Goal: Transaction & Acquisition: Purchase product/service

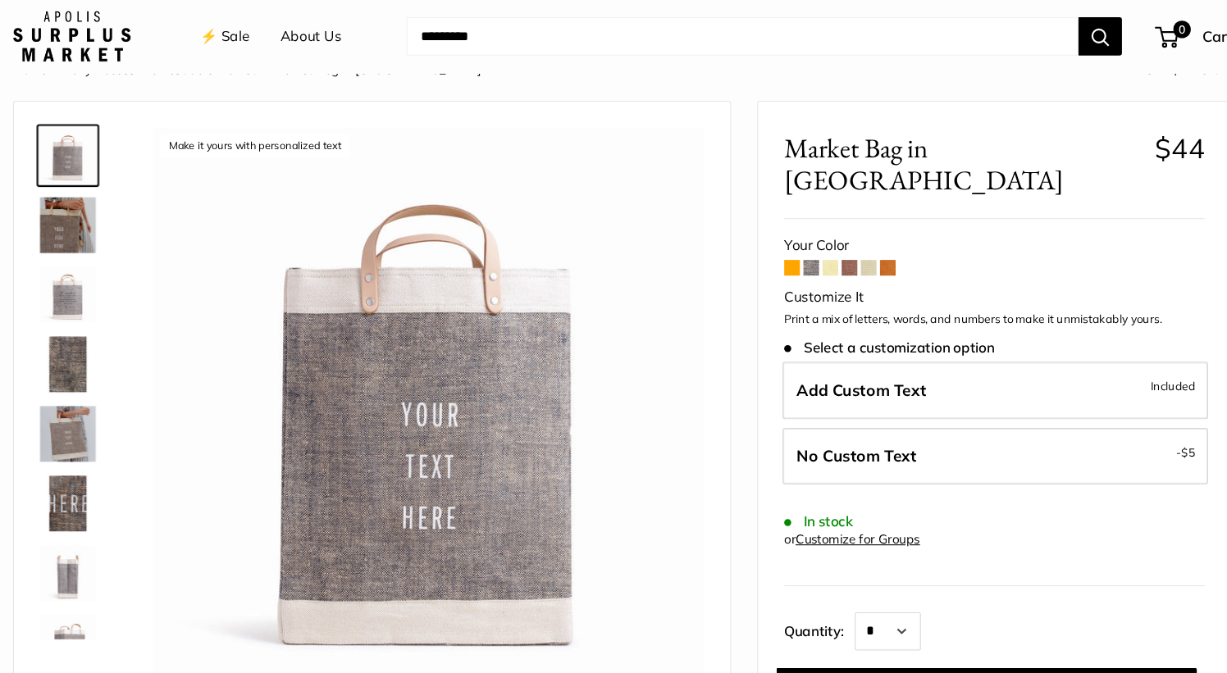
scroll to position [9, 0]
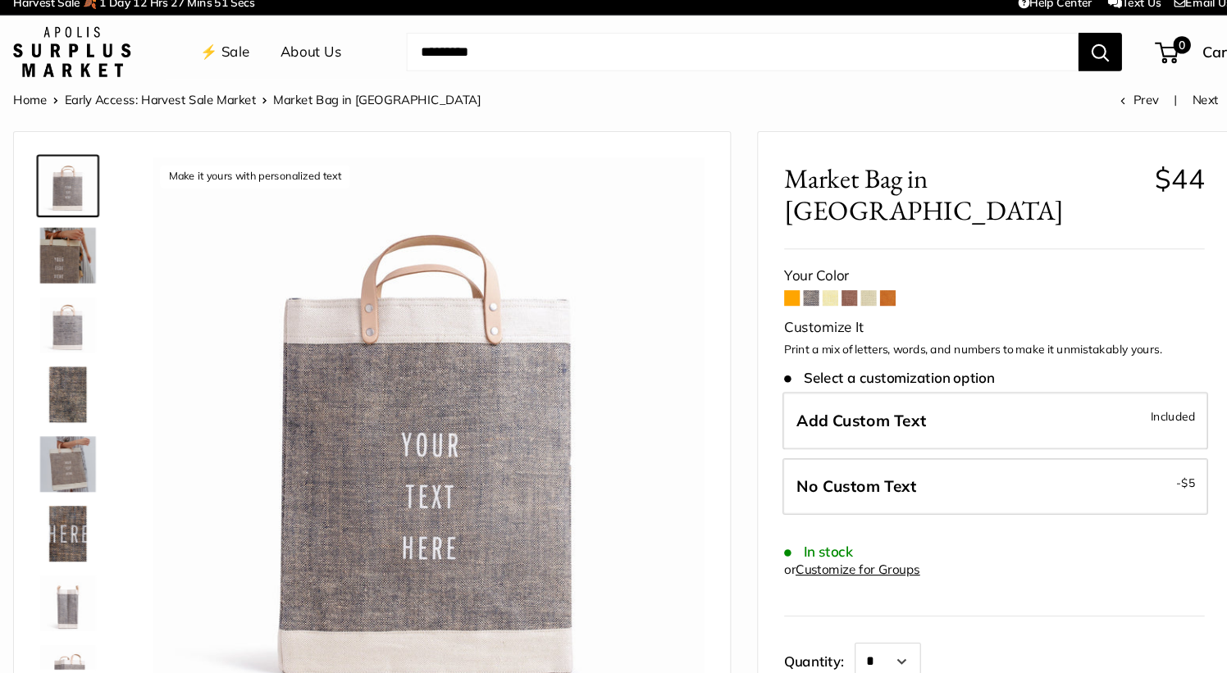
click at [98, 263] on img at bounding box center [91, 241] width 53 height 53
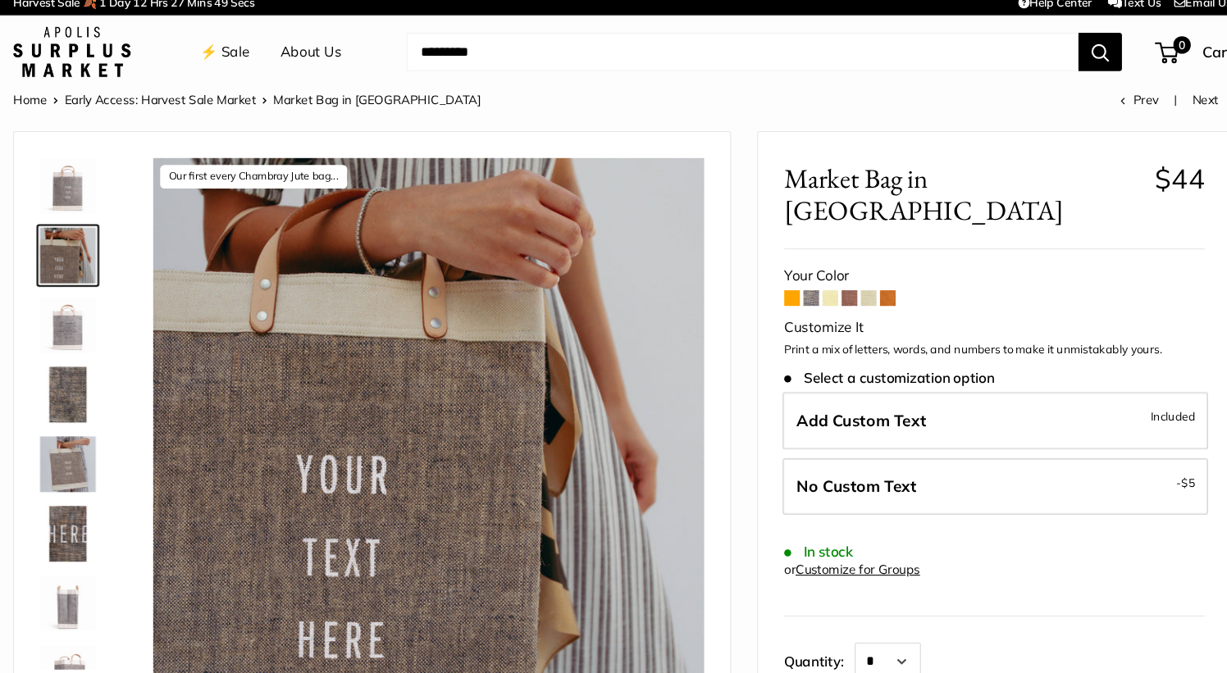
click at [97, 304] on img at bounding box center [91, 307] width 53 height 53
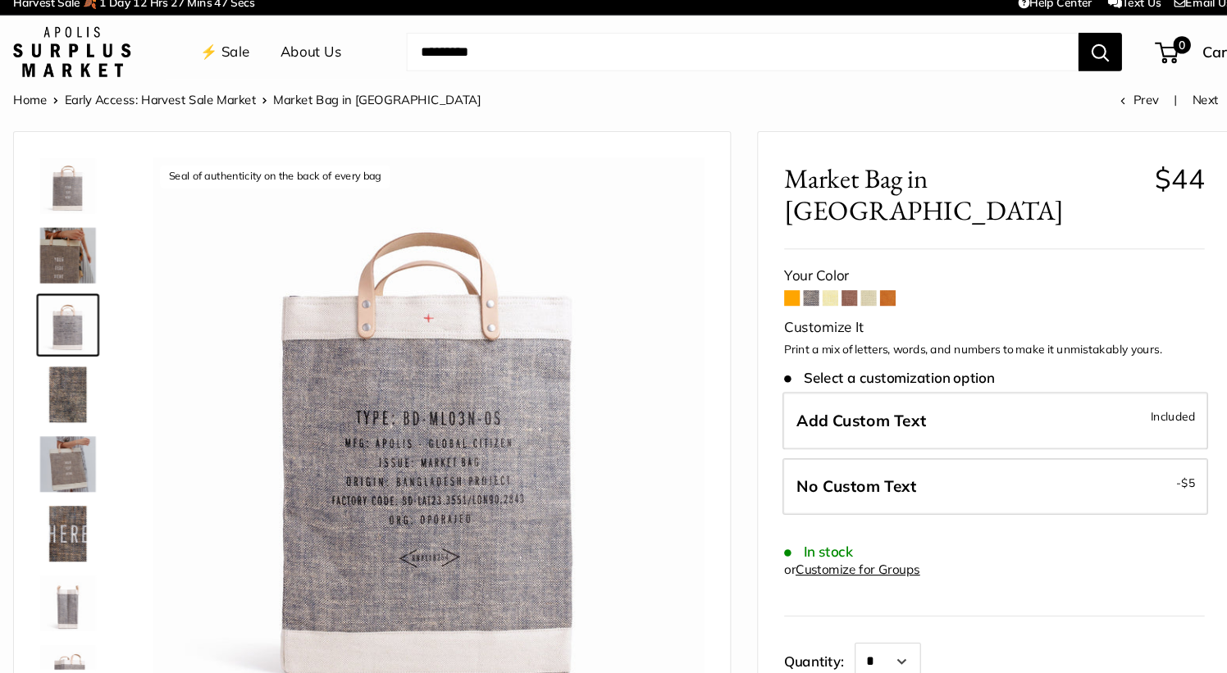
click at [94, 390] on img at bounding box center [91, 372] width 53 height 53
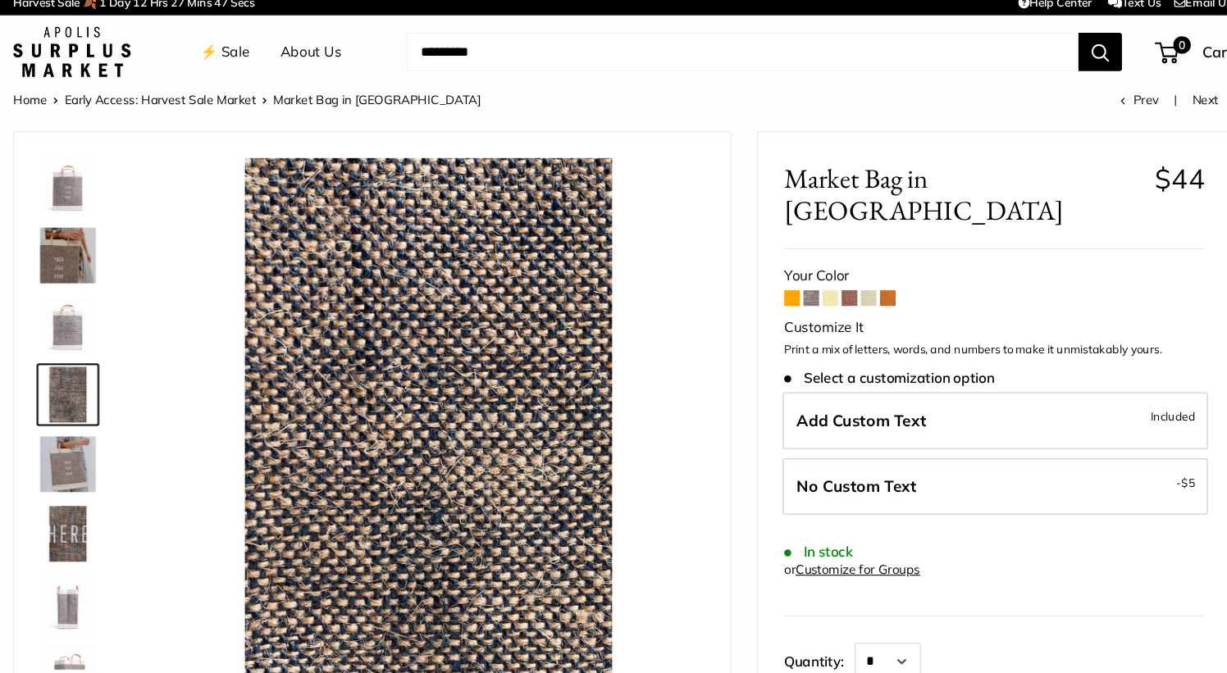
click at [95, 438] on img at bounding box center [91, 438] width 53 height 53
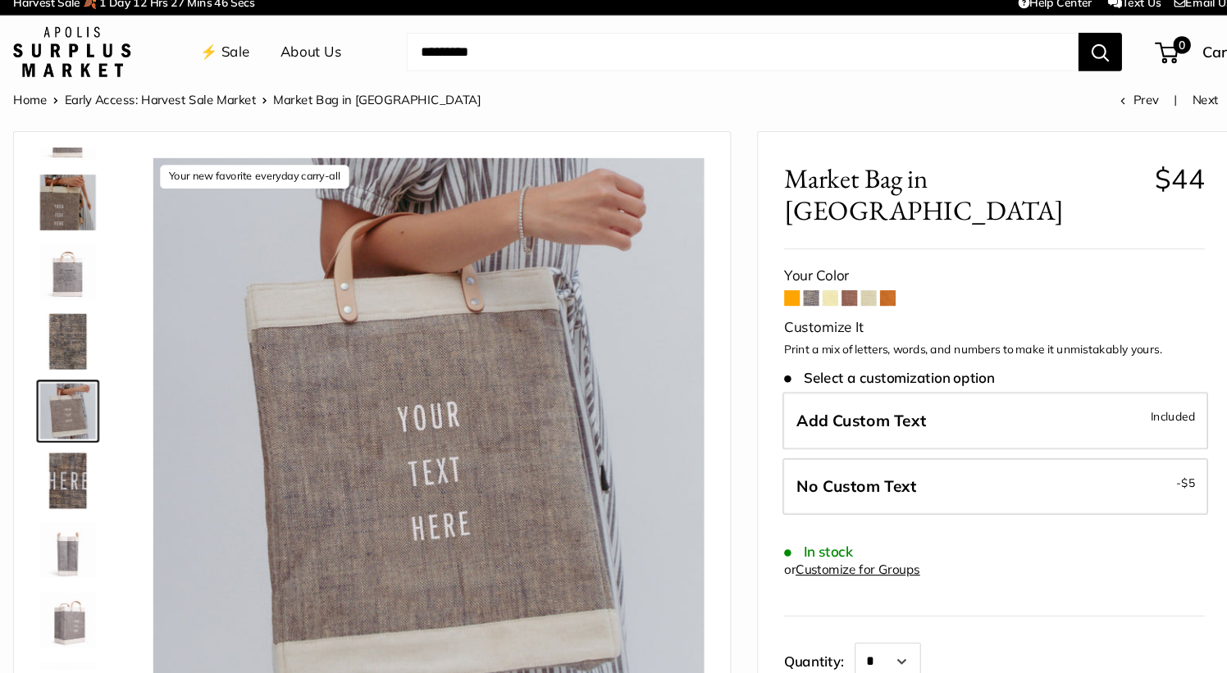
scroll to position [51, 0]
click at [94, 488] on div at bounding box center [97, 385] width 79 height 492
click at [95, 440] on img at bounding box center [91, 453] width 53 height 53
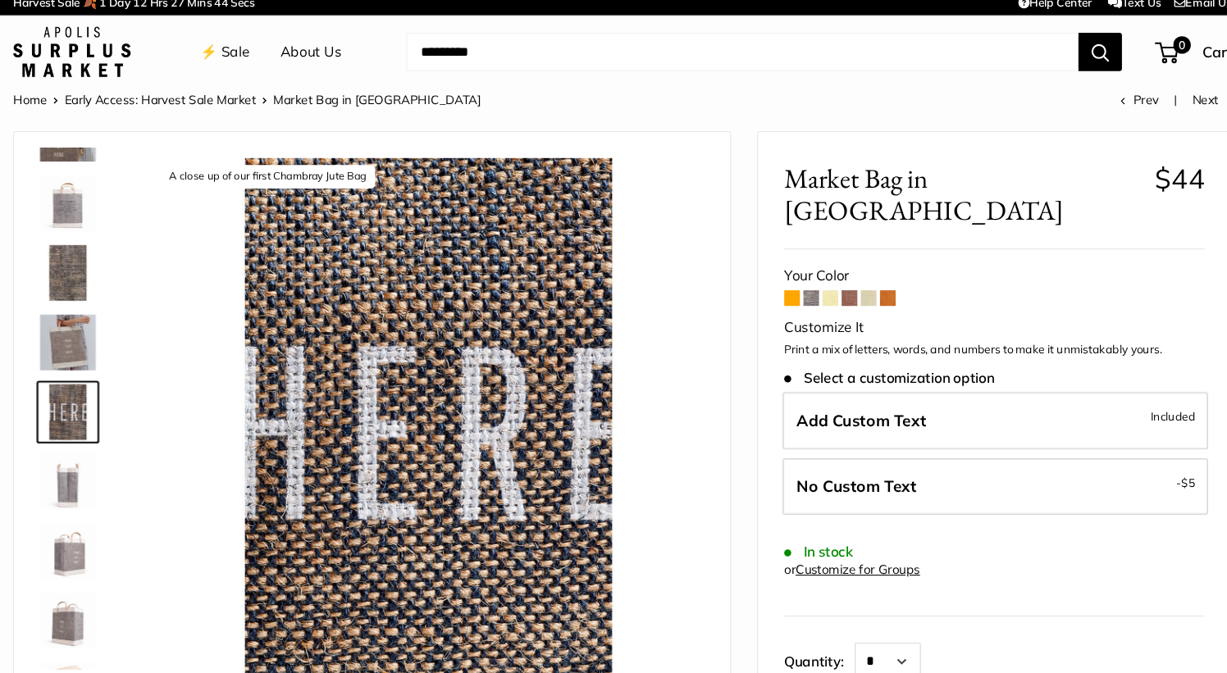
scroll to position [116, 0]
click at [96, 485] on div at bounding box center [97, 385] width 79 height 492
click at [94, 453] on img at bounding box center [91, 453] width 53 height 53
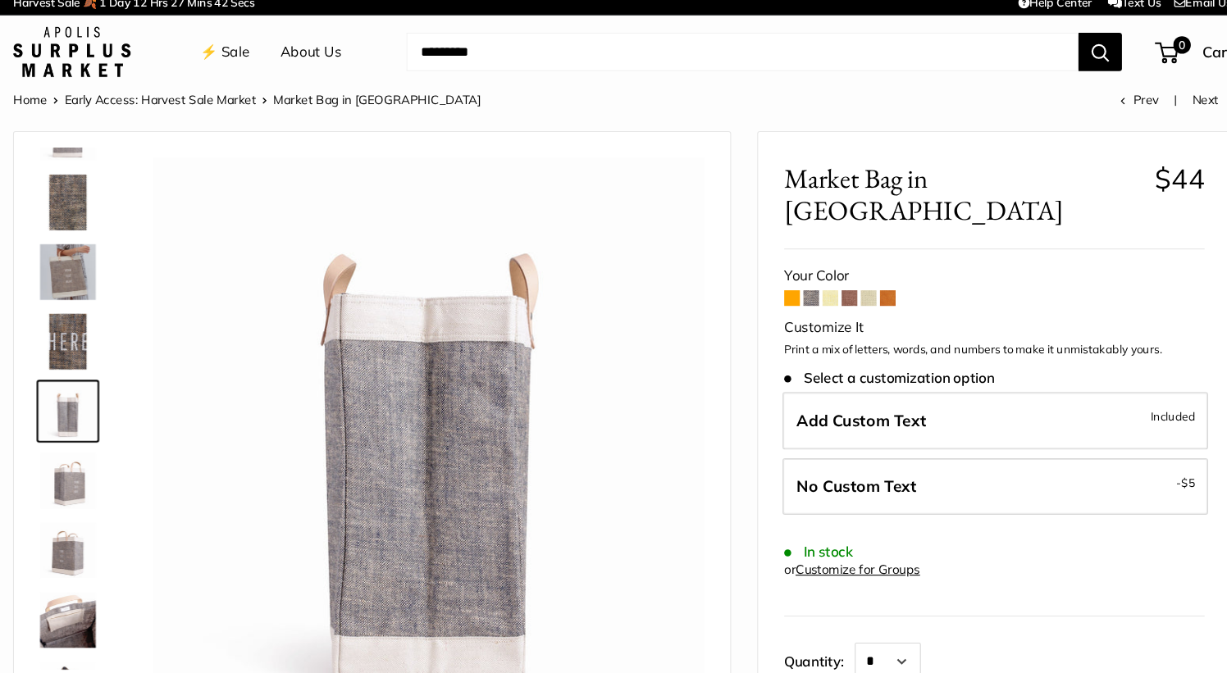
click at [92, 505] on img at bounding box center [91, 519] width 53 height 53
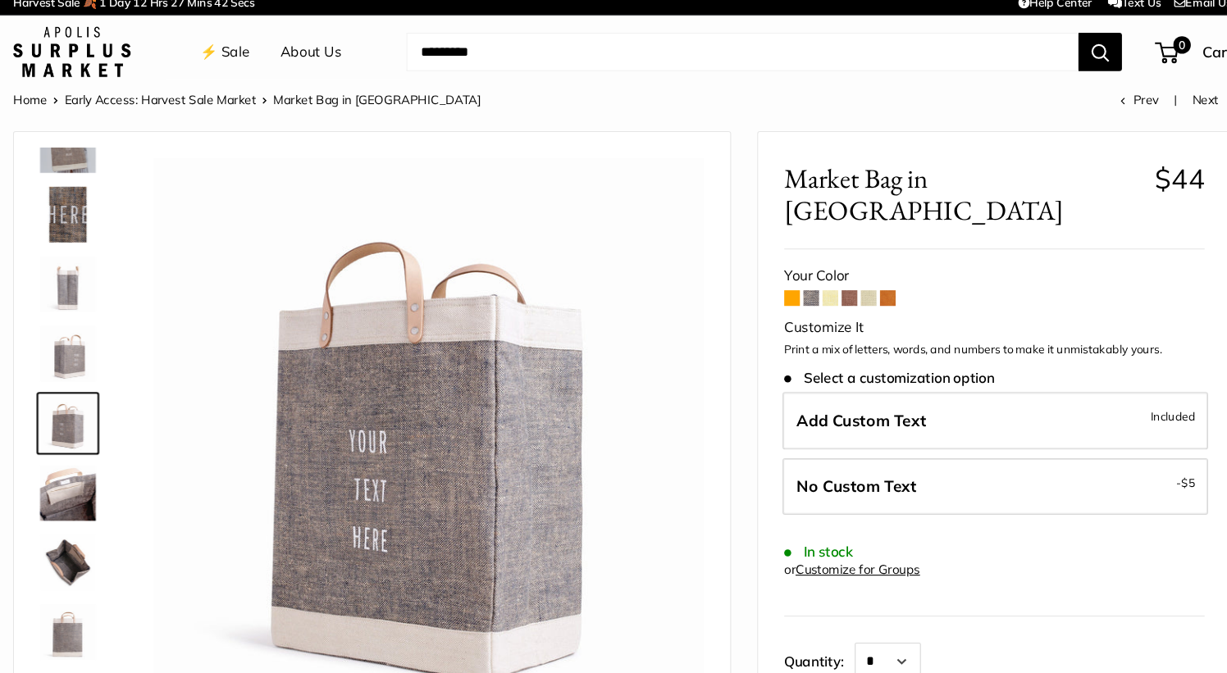
scroll to position [301, 0]
click at [91, 540] on img at bounding box center [91, 530] width 53 height 53
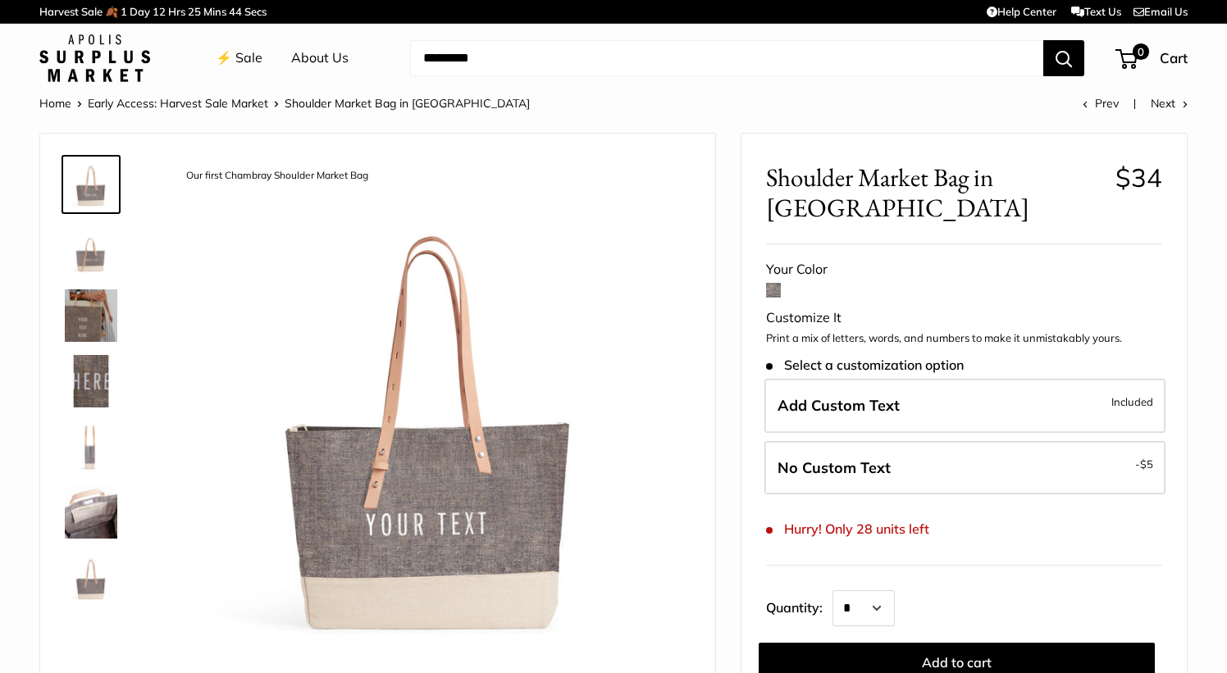
click at [96, 243] on img at bounding box center [91, 250] width 53 height 53
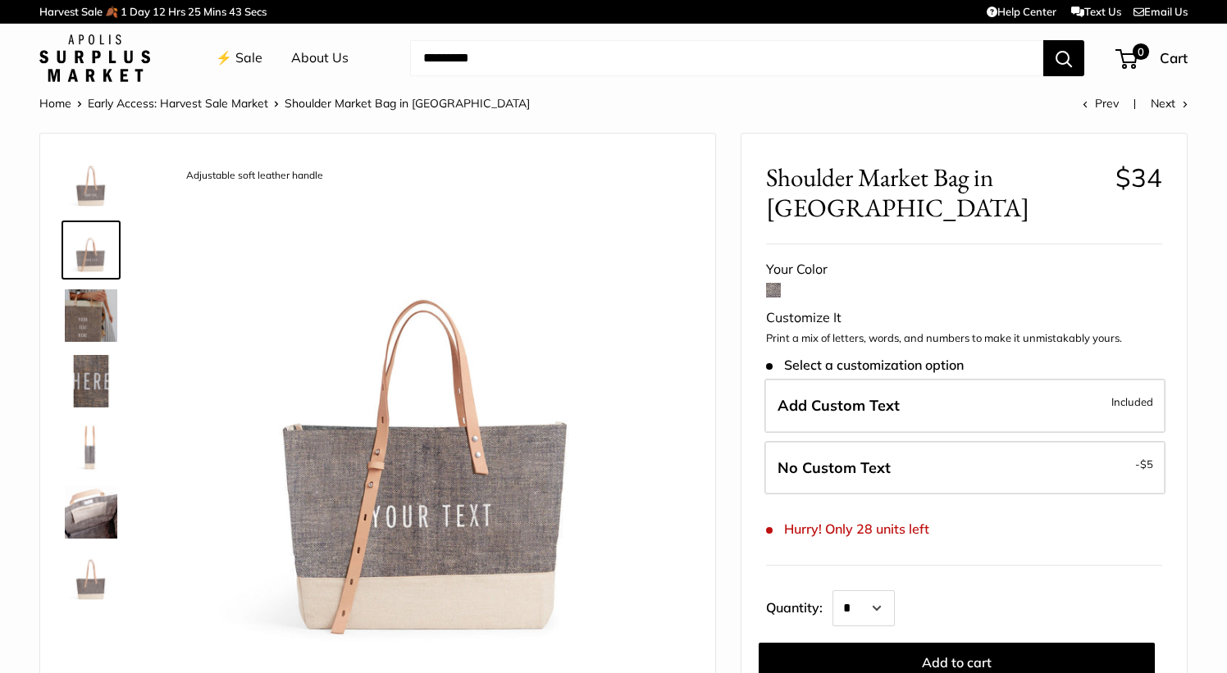
click at [103, 287] on link at bounding box center [91, 315] width 59 height 59
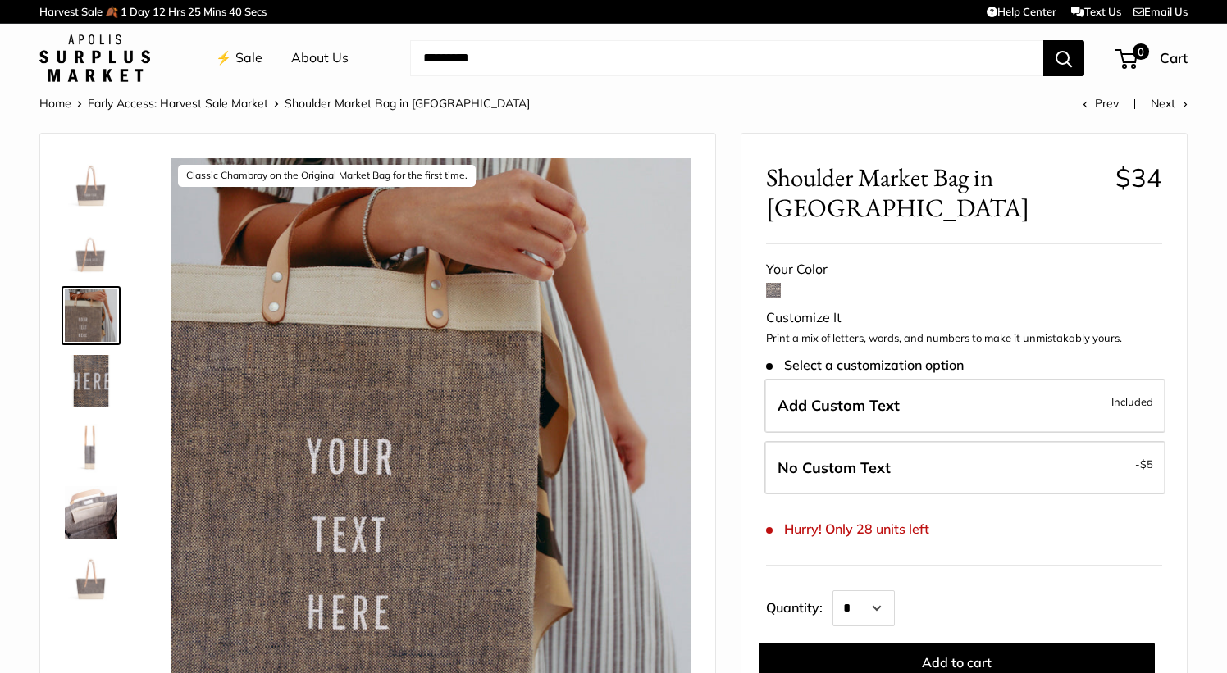
click at [103, 385] on img at bounding box center [91, 381] width 53 height 53
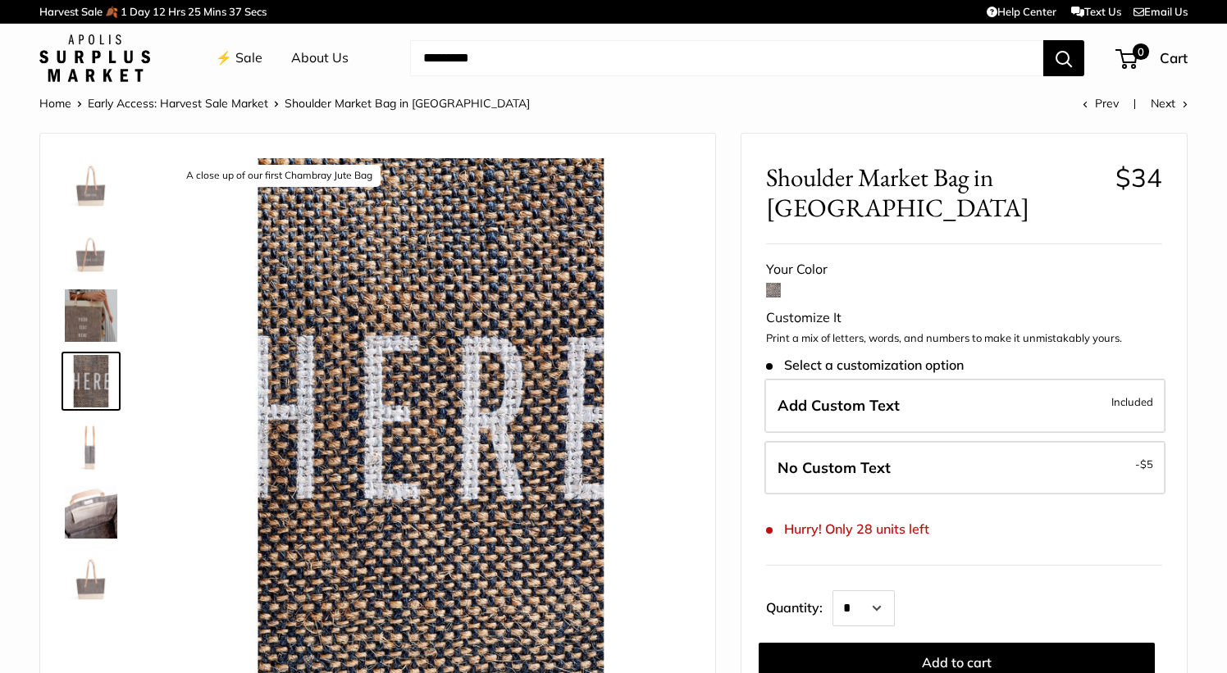
click at [91, 459] on img at bounding box center [91, 447] width 53 height 53
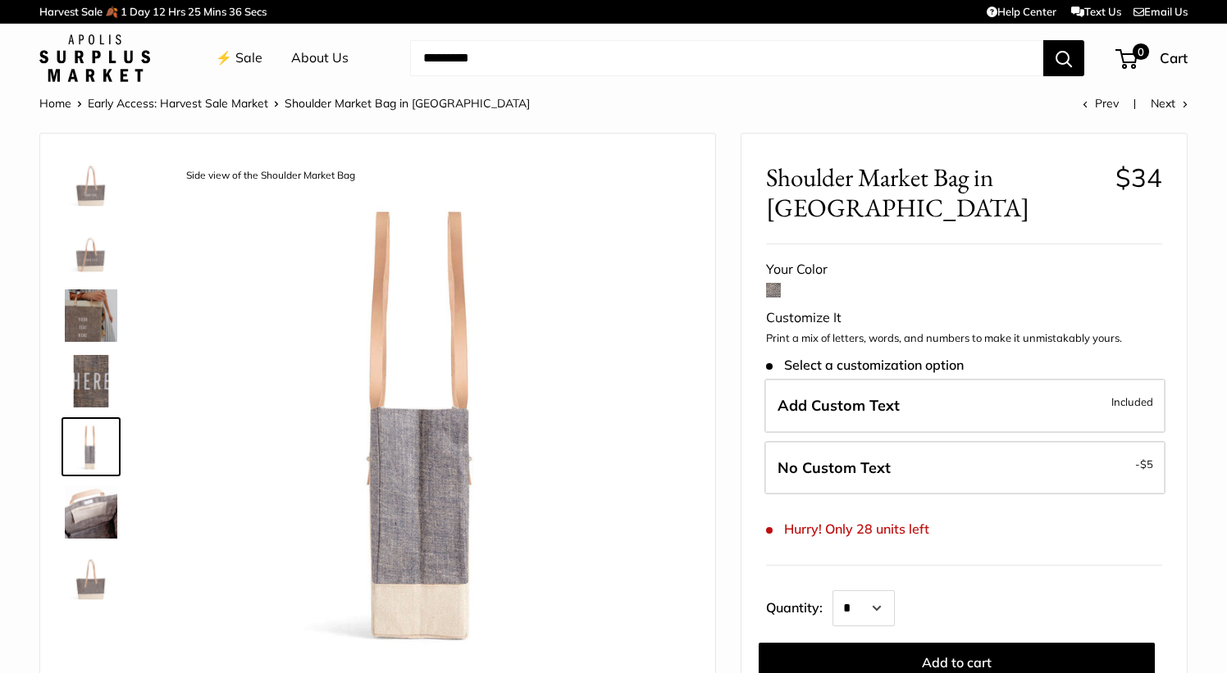
click at [89, 525] on img at bounding box center [91, 512] width 53 height 53
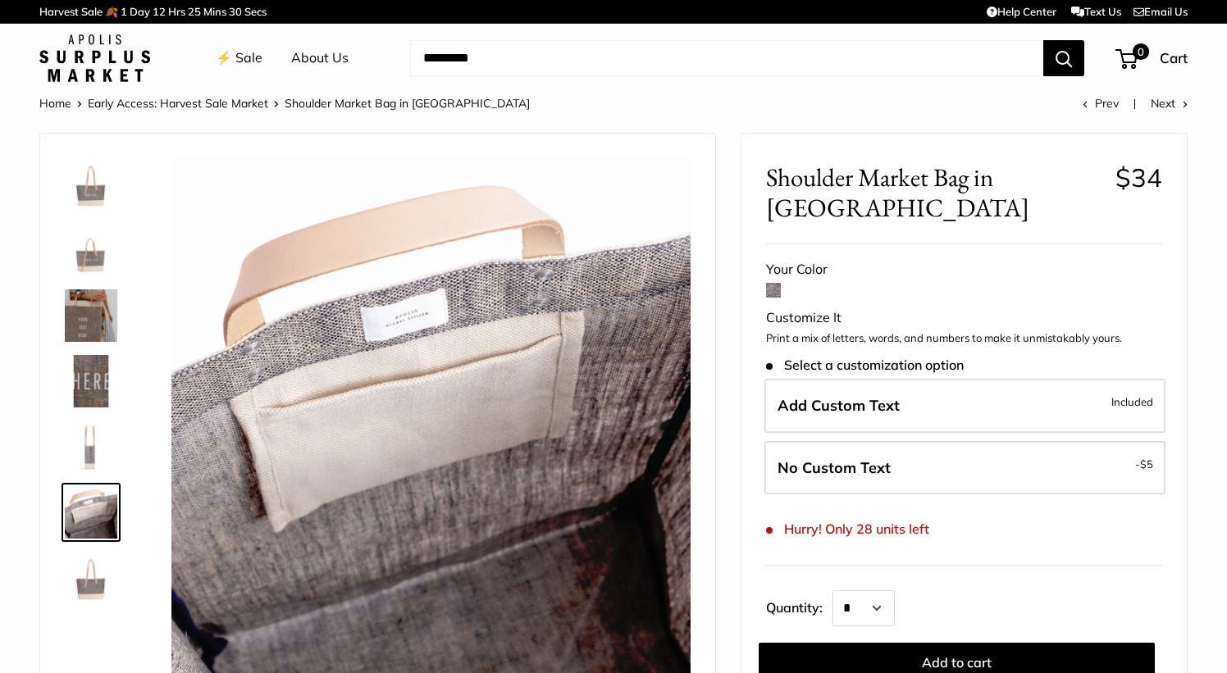
click at [92, 578] on img at bounding box center [91, 578] width 53 height 53
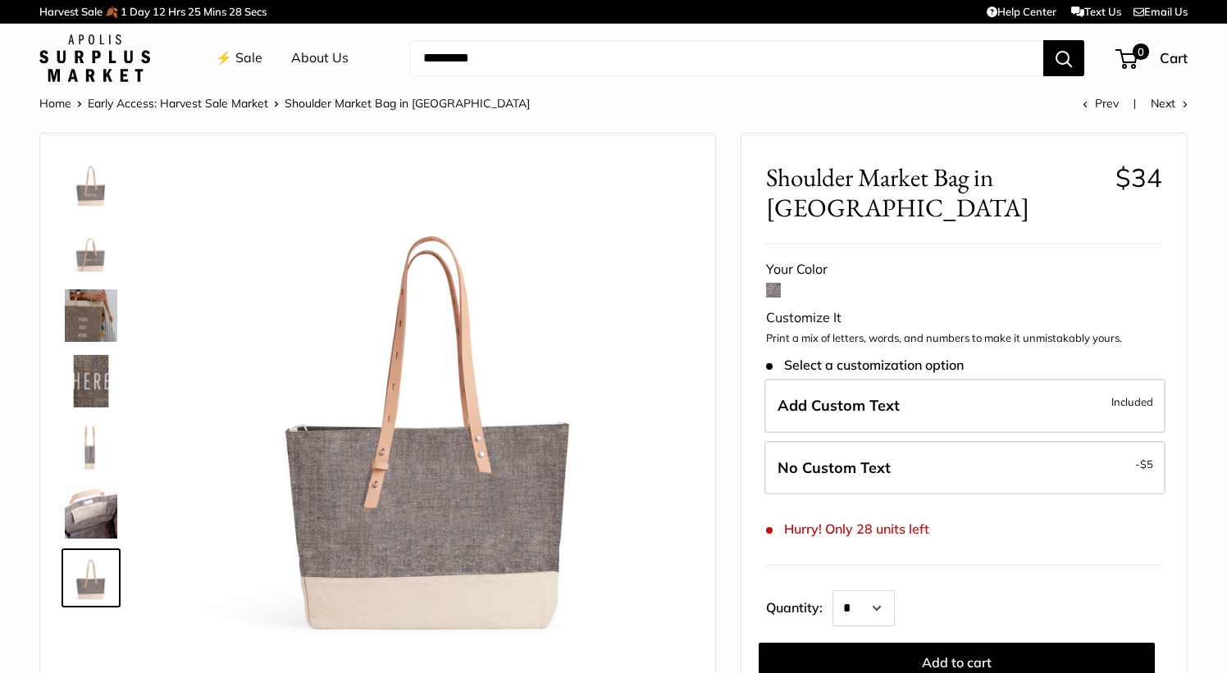
click at [91, 499] on img at bounding box center [91, 512] width 53 height 53
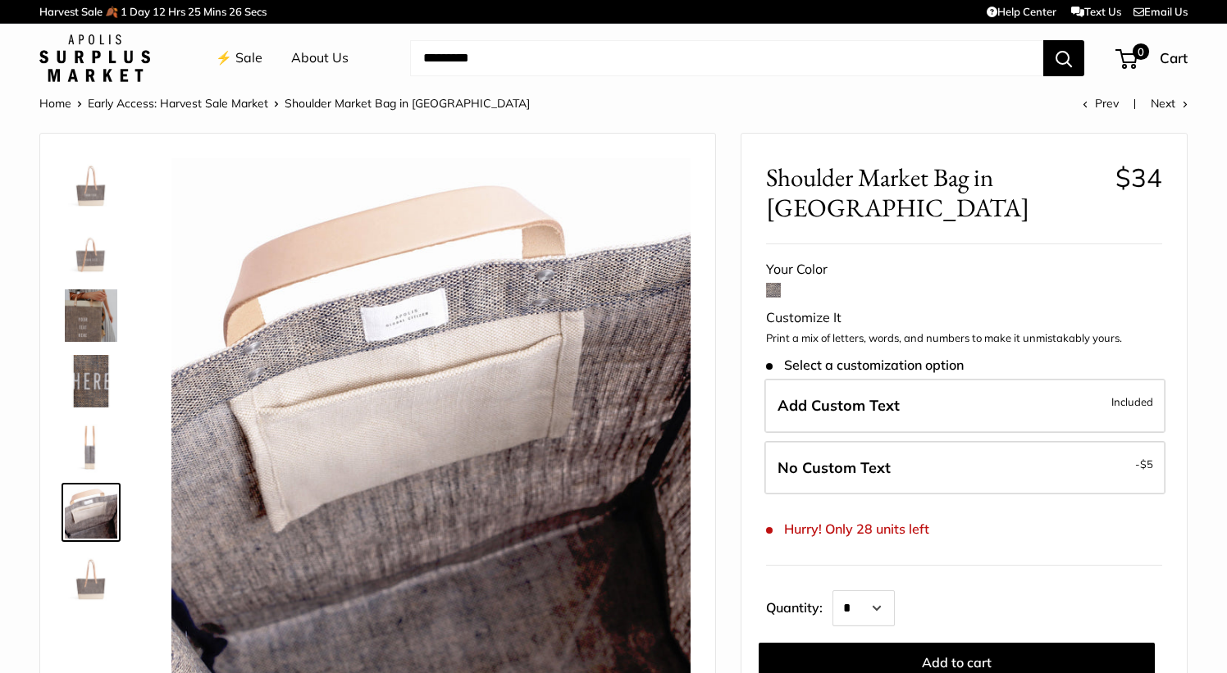
click at [84, 588] on img at bounding box center [91, 578] width 53 height 53
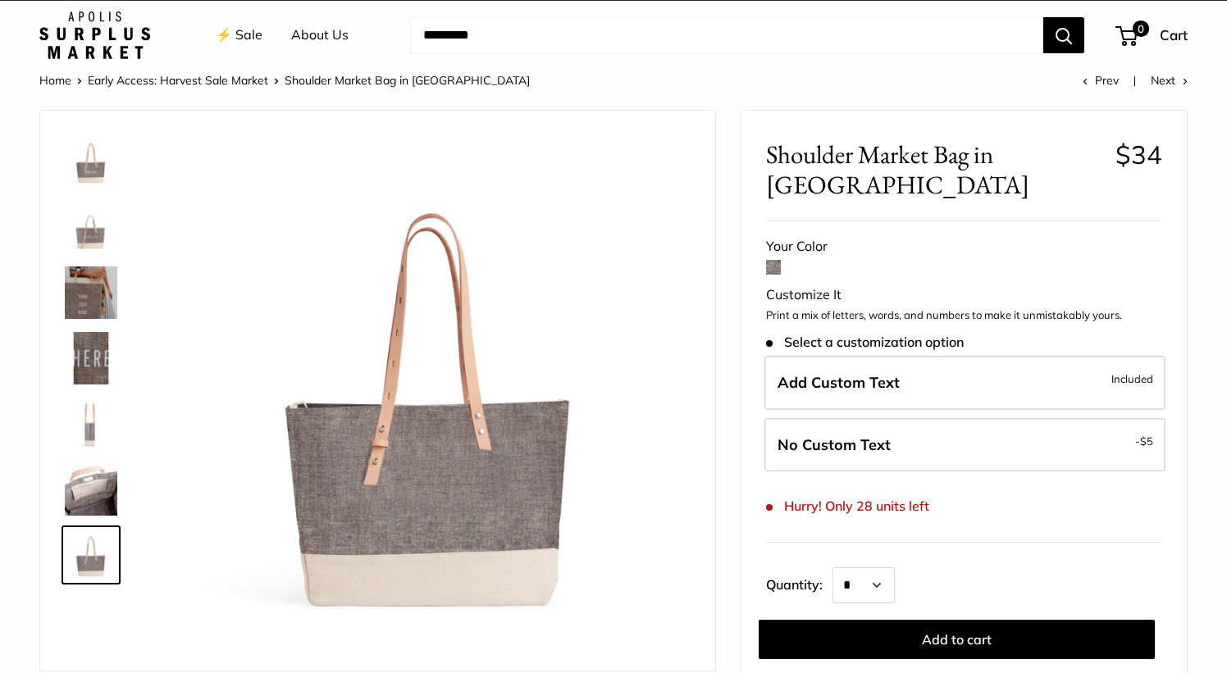
scroll to position [41, 0]
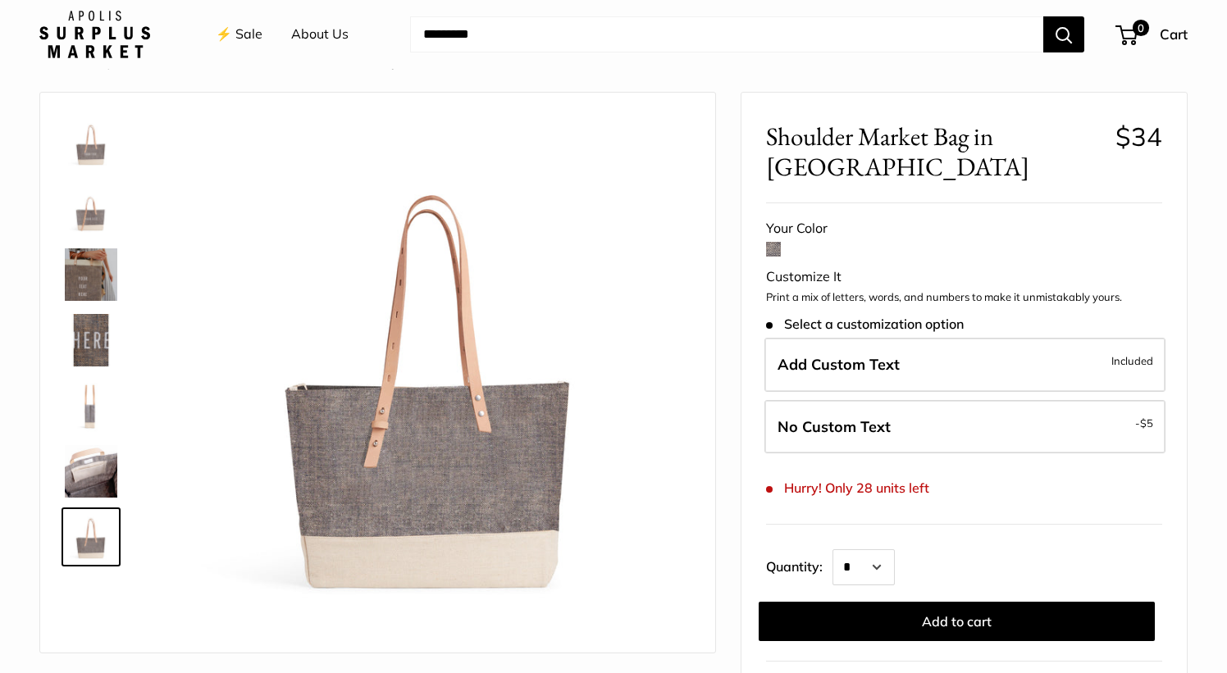
click at [87, 184] on img at bounding box center [91, 209] width 53 height 53
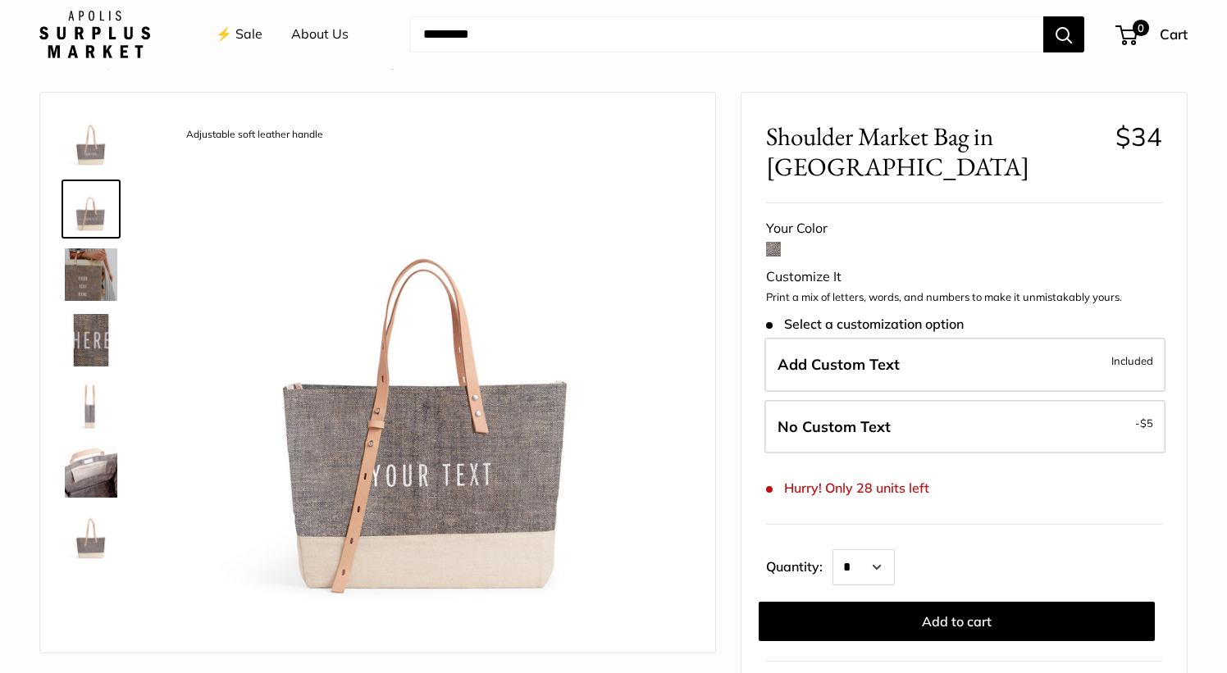
click at [89, 153] on img at bounding box center [91, 143] width 53 height 53
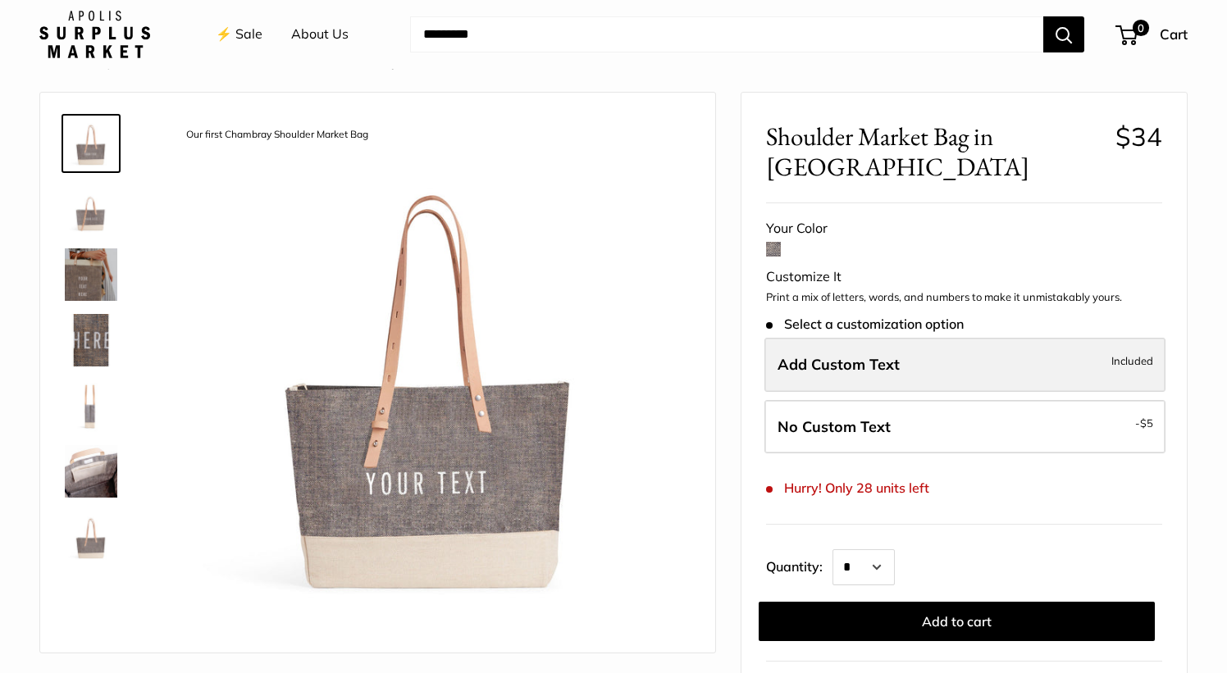
click at [840, 373] on span "Add Custom Text" at bounding box center [839, 364] width 122 height 19
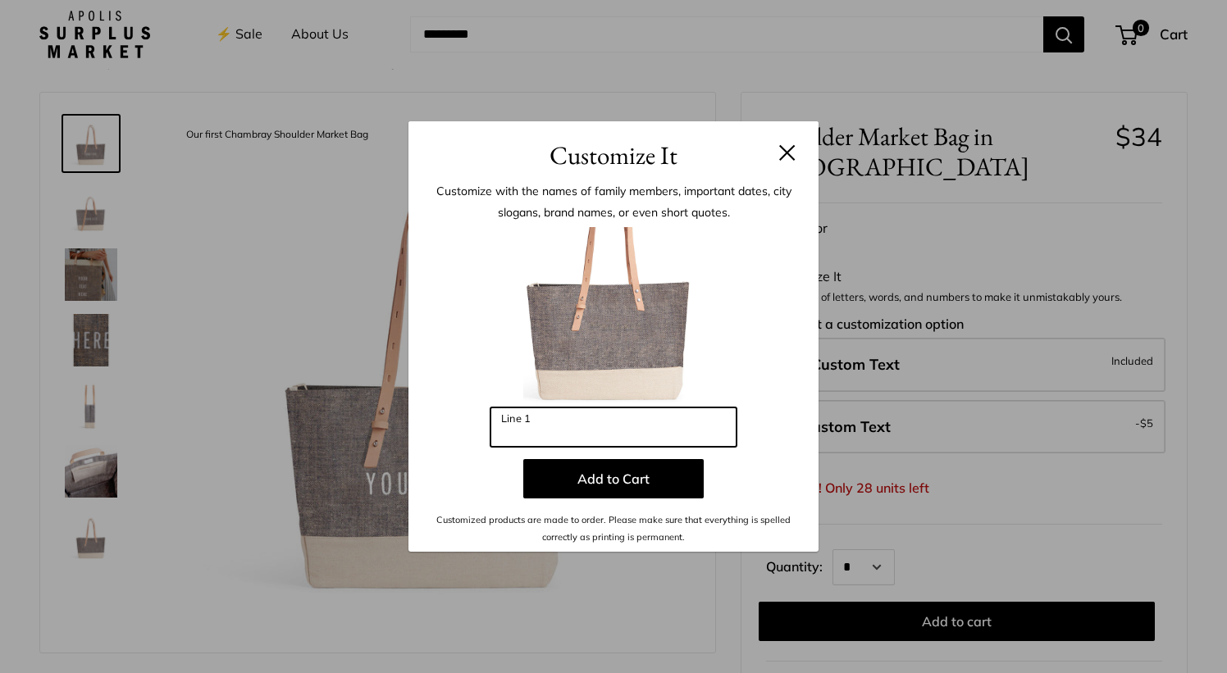
click at [613, 431] on input "Line 1" at bounding box center [614, 427] width 246 height 39
type input "*"
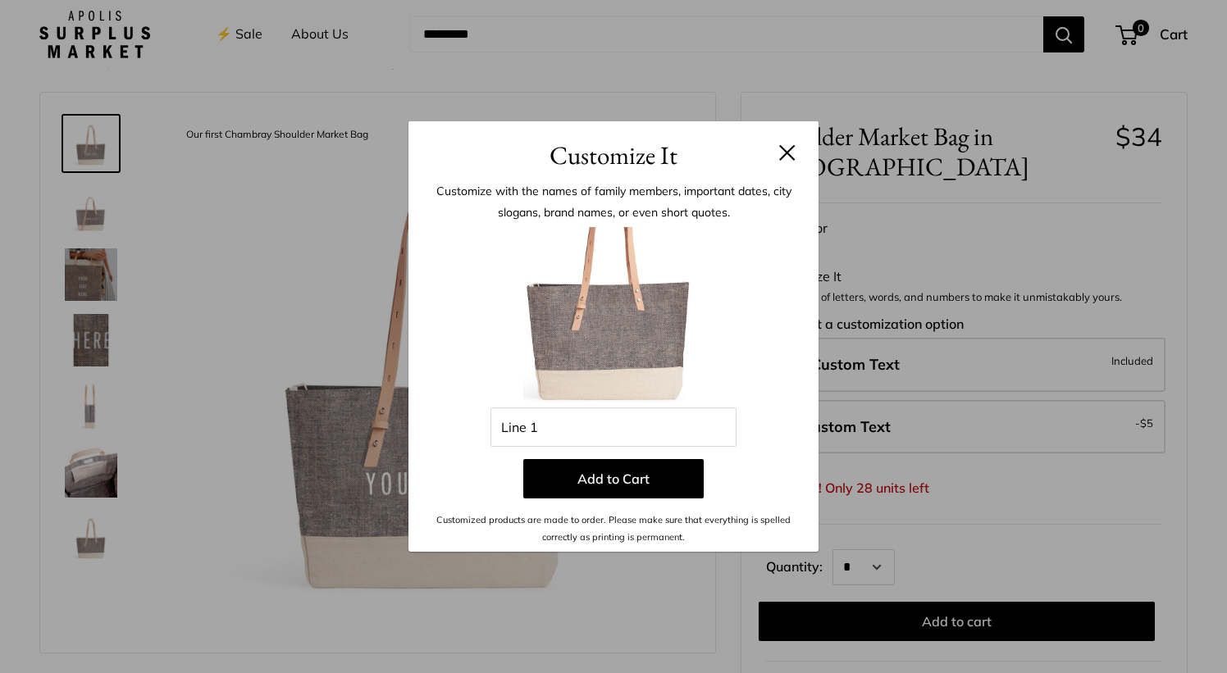
click at [783, 154] on button at bounding box center [787, 152] width 16 height 16
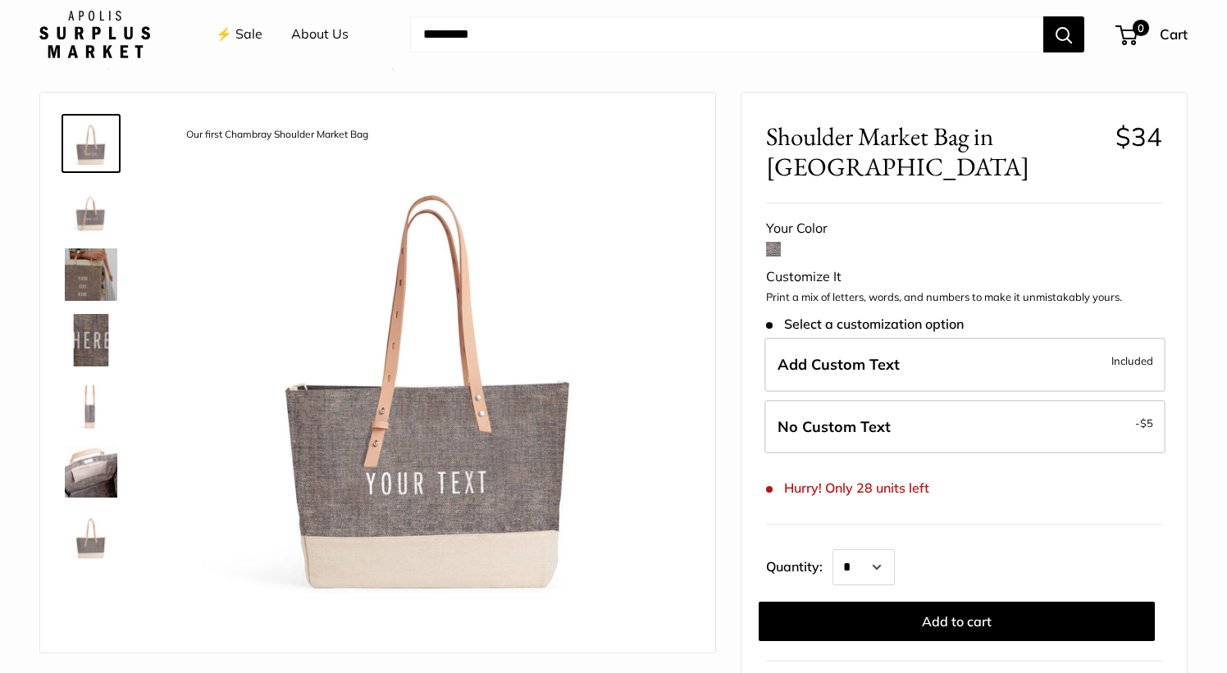
click at [91, 268] on img at bounding box center [91, 275] width 53 height 53
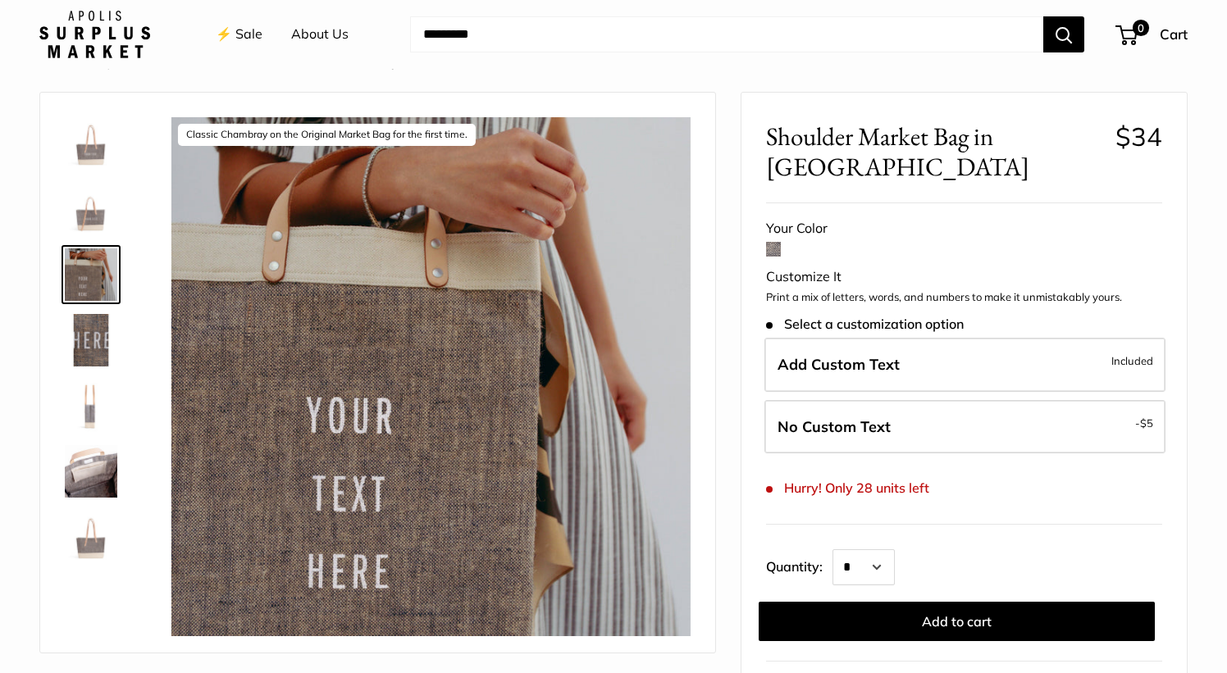
click at [97, 212] on img at bounding box center [91, 209] width 53 height 53
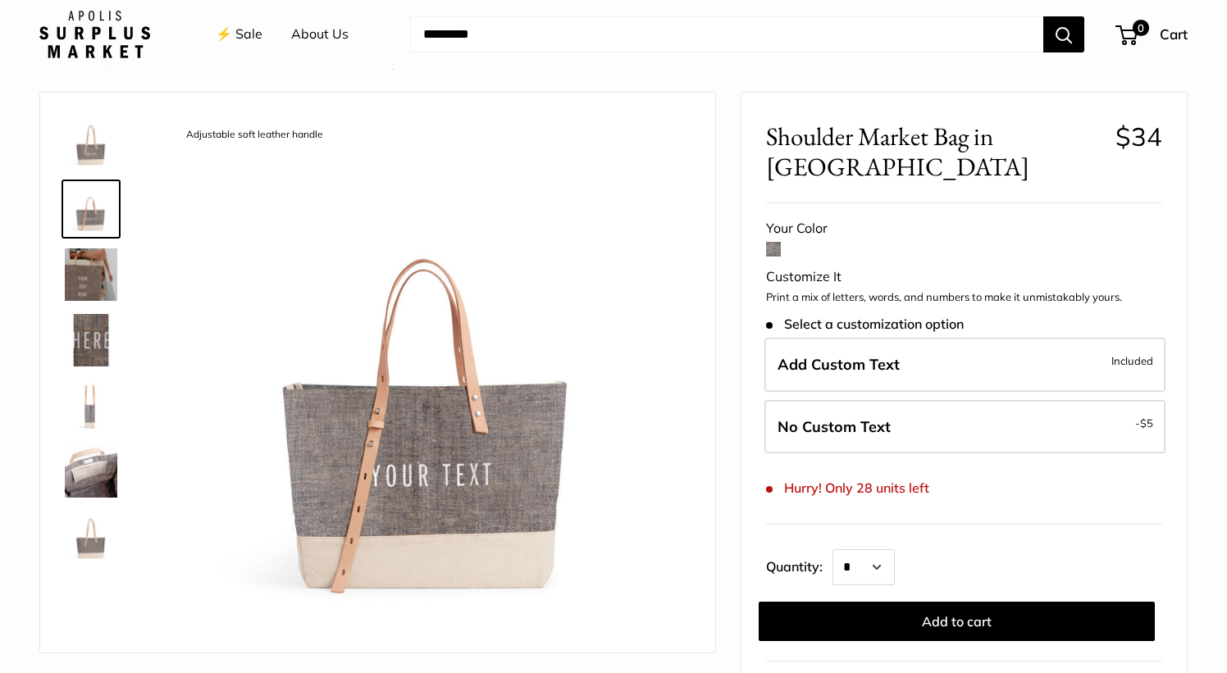
click at [95, 155] on img at bounding box center [91, 143] width 53 height 53
